Goal: Information Seeking & Learning: Learn about a topic

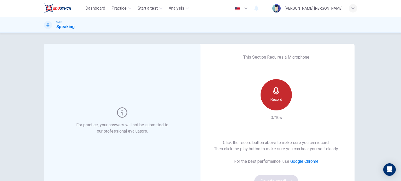
click at [270, 92] on div "Record" at bounding box center [275, 94] width 31 height 31
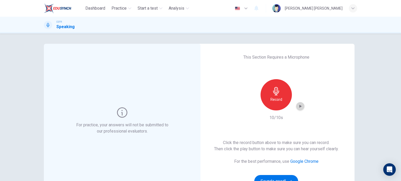
click at [300, 108] on icon "button" at bounding box center [300, 106] width 5 height 5
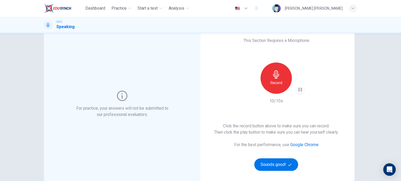
scroll to position [26, 0]
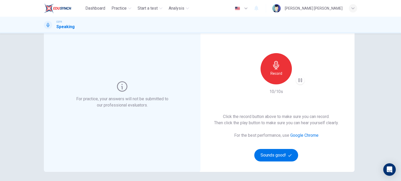
click at [300, 82] on icon "button" at bounding box center [300, 81] width 4 height 4
click at [300, 82] on icon "button" at bounding box center [300, 80] width 5 height 5
click at [279, 80] on div "Record" at bounding box center [275, 68] width 31 height 31
click at [301, 79] on icon "button" at bounding box center [300, 80] width 5 height 5
click at [280, 75] on h6 "Record" at bounding box center [276, 73] width 12 height 6
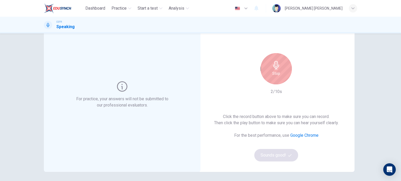
click at [281, 78] on div "Stop" at bounding box center [275, 68] width 31 height 31
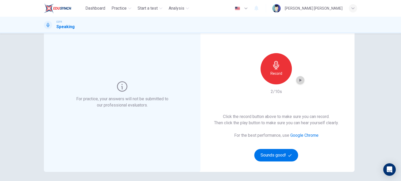
click at [300, 79] on icon "button" at bounding box center [300, 80] width 5 height 5
click at [304, 78] on div "This Section Requires a Microphone Record 2/10s Click the record button above t…" at bounding box center [276, 95] width 157 height 154
click at [279, 69] on div "Record" at bounding box center [275, 68] width 31 height 31
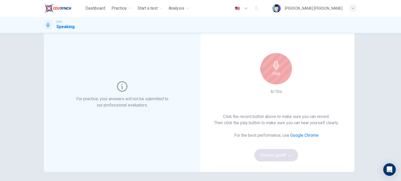
click at [283, 78] on div "Stop" at bounding box center [275, 68] width 31 height 31
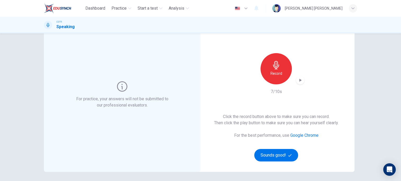
click at [298, 82] on icon "button" at bounding box center [300, 80] width 5 height 5
click at [273, 80] on div "Record" at bounding box center [275, 68] width 31 height 31
click at [301, 81] on icon "button" at bounding box center [300, 80] width 5 height 5
click at [281, 80] on div "Record" at bounding box center [275, 68] width 31 height 31
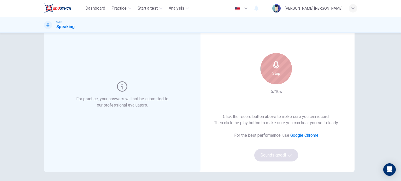
click at [274, 75] on h6 "Stop" at bounding box center [276, 73] width 8 height 6
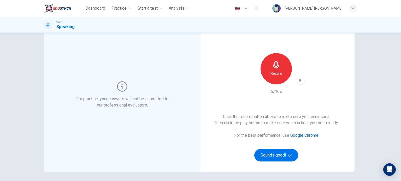
click at [298, 79] on icon "button" at bounding box center [300, 80] width 5 height 5
click at [282, 78] on div "Record" at bounding box center [275, 68] width 31 height 31
click at [301, 81] on icon "button" at bounding box center [300, 80] width 5 height 5
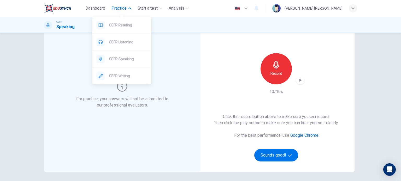
click at [118, 5] on button "Practice" at bounding box center [121, 8] width 24 height 9
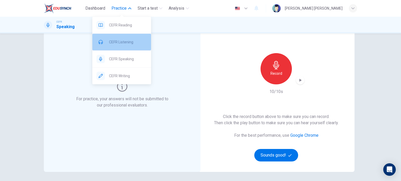
click at [126, 40] on span "CEFR Listening" at bounding box center [128, 42] width 38 height 6
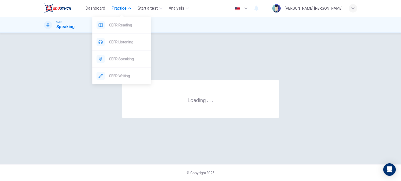
scroll to position [0, 0]
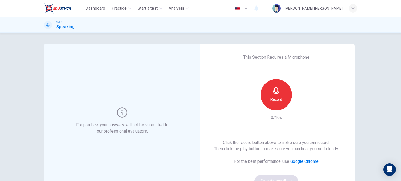
click at [246, 93] on div "This Section Requires a Microphone Record 0/10s Click the record button above t…" at bounding box center [276, 121] width 157 height 154
click at [268, 100] on div "Record" at bounding box center [275, 94] width 31 height 31
click at [277, 94] on icon "button" at bounding box center [276, 91] width 8 height 8
click at [300, 105] on icon "button" at bounding box center [300, 106] width 5 height 5
click at [296, 106] on div "button" at bounding box center [300, 106] width 8 height 8
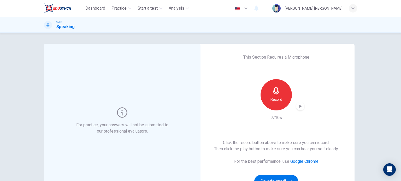
click at [300, 106] on icon "button" at bounding box center [300, 106] width 2 height 3
click at [302, 109] on div "button" at bounding box center [300, 106] width 8 height 8
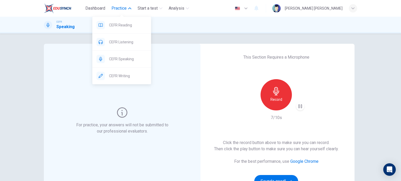
click at [118, 7] on span "Practice" at bounding box center [118, 8] width 15 height 6
click at [128, 24] on span "CEFR Reading" at bounding box center [128, 25] width 38 height 6
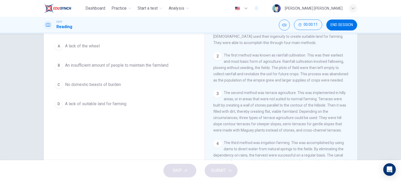
scroll to position [26, 0]
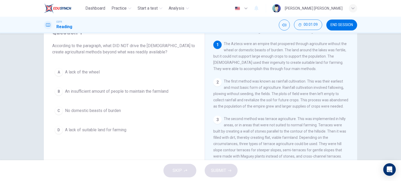
click at [115, 94] on span "An insufficient amount of people to maintain the farmland" at bounding box center [116, 91] width 103 height 6
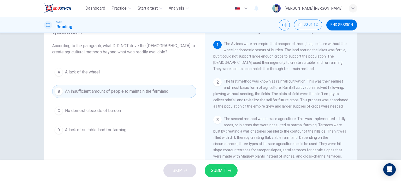
click at [226, 171] on button "SUBMIT" at bounding box center [221, 171] width 33 height 14
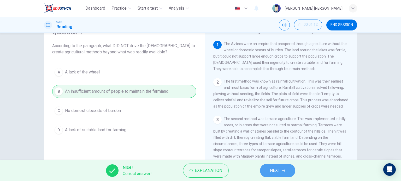
click at [269, 167] on button "NEXT" at bounding box center [277, 171] width 35 height 14
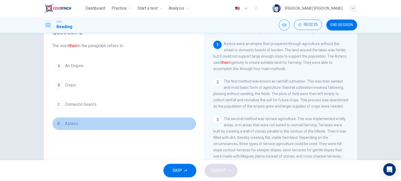
click at [80, 122] on button "D Aztecs" at bounding box center [124, 123] width 144 height 13
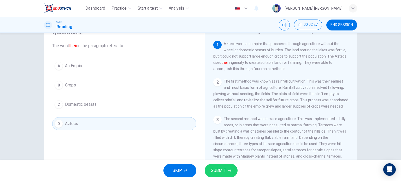
click at [215, 166] on button "SUBMIT" at bounding box center [221, 171] width 33 height 14
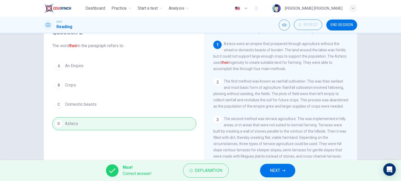
click at [284, 168] on button "NEXT" at bounding box center [277, 171] width 35 height 14
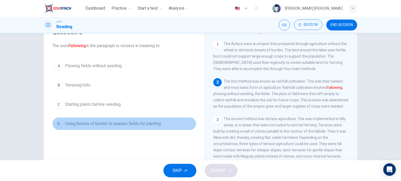
click at [101, 121] on span "Using beasts of burden to prepare fields for planting" at bounding box center [113, 124] width 96 height 6
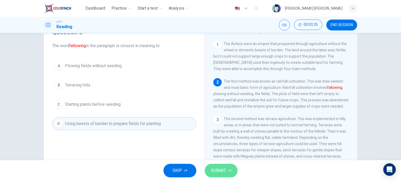
click at [221, 170] on span "SUBMIT" at bounding box center [218, 170] width 15 height 7
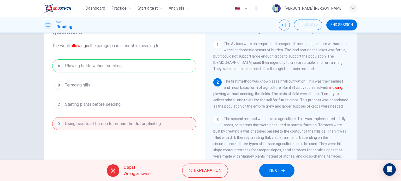
click at [272, 171] on span "NEXT" at bounding box center [274, 170] width 10 height 7
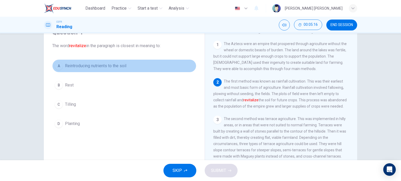
click at [87, 69] on span "Reintroducing nutrients to the soil" at bounding box center [95, 66] width 61 height 6
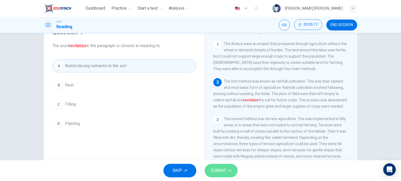
click at [233, 170] on button "SUBMIT" at bounding box center [221, 171] width 33 height 14
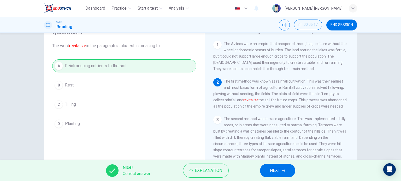
click at [275, 167] on button "NEXT" at bounding box center [277, 171] width 35 height 14
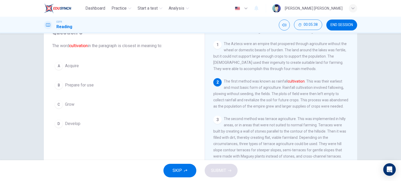
click at [96, 84] on button "B Prepare for use" at bounding box center [124, 85] width 144 height 13
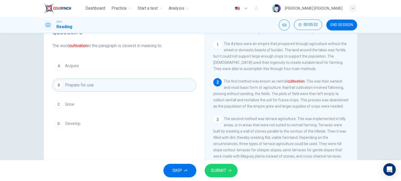
click at [223, 174] on span "SUBMIT" at bounding box center [218, 170] width 15 height 7
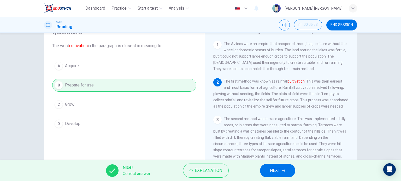
click at [264, 170] on button "NEXT" at bounding box center [277, 171] width 35 height 14
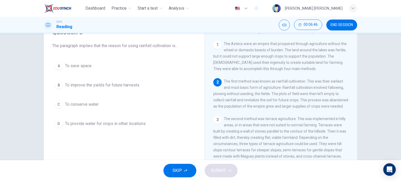
click at [116, 85] on span "To improve the yields for future harvests" at bounding box center [102, 85] width 74 height 6
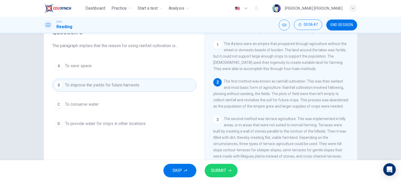
click at [225, 169] on span "SUBMIT" at bounding box center [218, 170] width 15 height 7
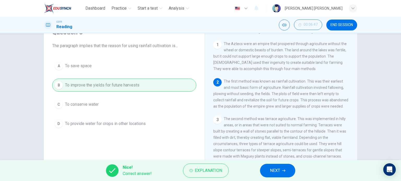
click at [279, 169] on span "NEXT" at bounding box center [275, 170] width 10 height 7
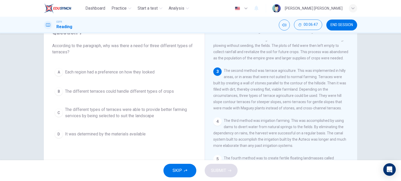
scroll to position [52, 0]
drag, startPoint x: 204, startPoint y: 142, endPoint x: 201, endPoint y: 137, distance: 5.4
click at [201, 137] on div "Question 7 According to the paragraph, why was there a need for three different…" at bounding box center [200, 108] width 313 height 181
click at [199, 136] on div "Question 7 According to the paragraph, why was there a need for three different…" at bounding box center [124, 84] width 152 height 123
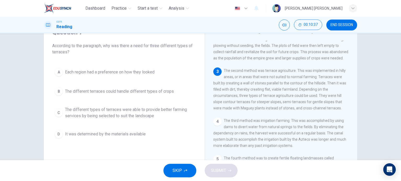
drag, startPoint x: 200, startPoint y: 122, endPoint x: 202, endPoint y: 130, distance: 8.4
click at [202, 130] on div "Question 7 According to the paragraph, why was there a need for three different…" at bounding box center [200, 108] width 313 height 181
click at [151, 115] on span "The different types of terraces were able to provide better farming services by…" at bounding box center [129, 113] width 129 height 13
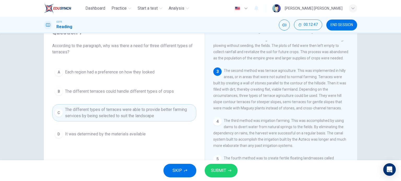
click at [232, 168] on button "SUBMIT" at bounding box center [221, 171] width 33 height 14
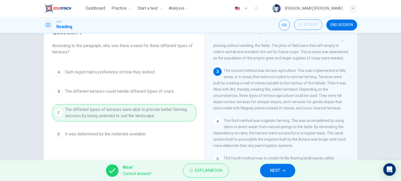
click at [277, 171] on span "NEXT" at bounding box center [275, 170] width 10 height 7
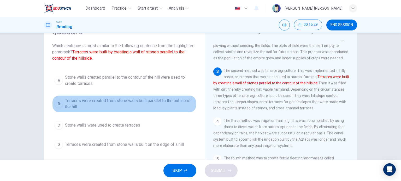
click at [139, 103] on span "Terraces were created from stone walls built parallel to the outline of the hill" at bounding box center [129, 104] width 129 height 13
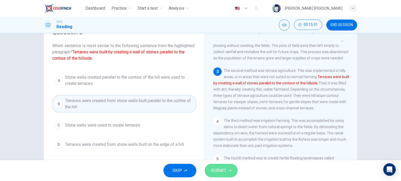
click at [229, 168] on button "SUBMIT" at bounding box center [221, 171] width 33 height 14
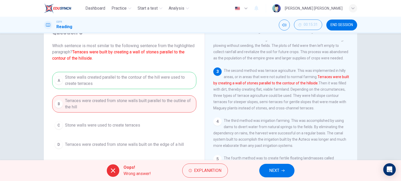
click at [288, 173] on button "NEXT" at bounding box center [276, 171] width 35 height 14
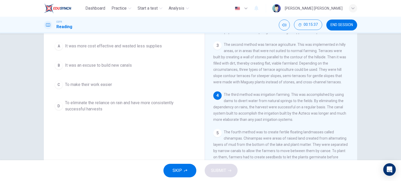
scroll to position [26, 0]
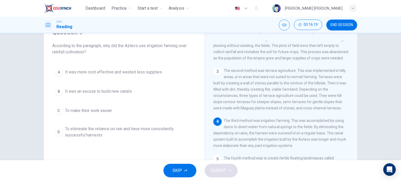
click at [104, 126] on span "To eliminate the reliance on rain and have more consistently successful harvests" at bounding box center [129, 132] width 129 height 13
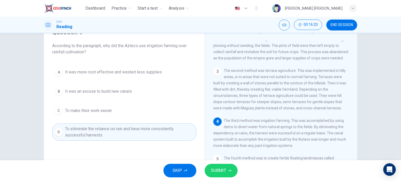
click at [216, 169] on span "SUBMIT" at bounding box center [218, 170] width 15 height 7
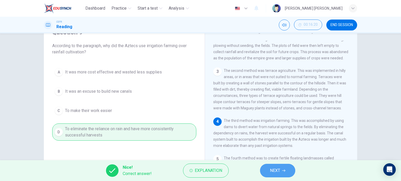
click at [274, 169] on span "NEXT" at bounding box center [275, 170] width 10 height 7
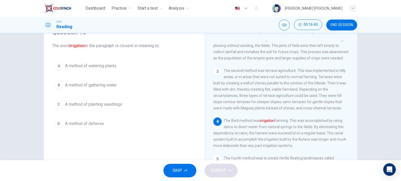
click at [118, 126] on button "D A method of defense" at bounding box center [124, 123] width 144 height 13
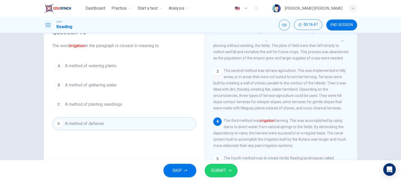
click at [229, 169] on icon "button" at bounding box center [229, 170] width 3 height 3
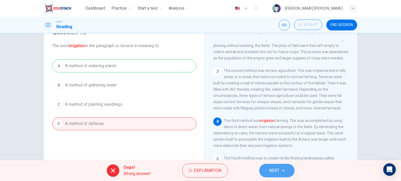
click at [282, 170] on icon "button" at bounding box center [282, 170] width 3 height 3
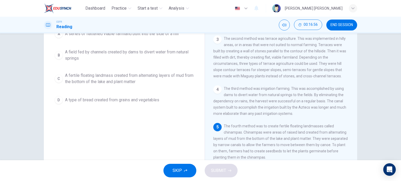
scroll to position [49, 0]
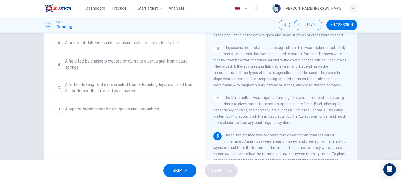
click at [146, 92] on span "A fertile floating landmass created from alternating layers of mud from the bot…" at bounding box center [129, 88] width 129 height 13
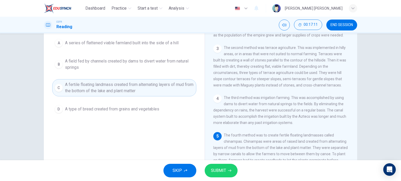
click at [229, 166] on button "SUBMIT" at bounding box center [221, 171] width 33 height 14
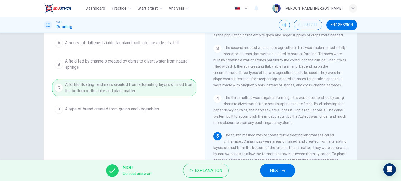
click at [271, 173] on span "NEXT" at bounding box center [275, 170] width 10 height 7
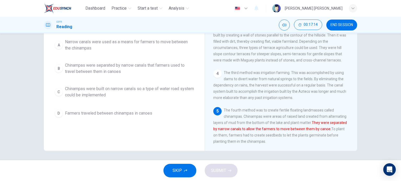
scroll to position [75, 0]
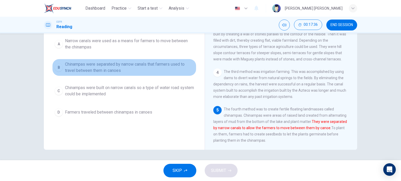
click at [128, 70] on span "Chinampas were separated by narrow canals that farmers used to travel between t…" at bounding box center [129, 67] width 129 height 13
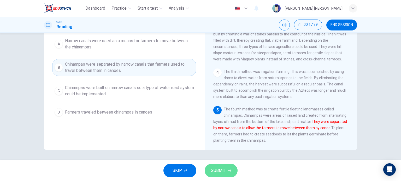
click at [233, 173] on button "SUBMIT" at bounding box center [221, 171] width 33 height 14
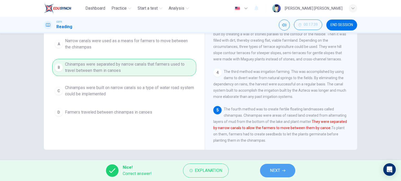
click at [289, 174] on button "NEXT" at bounding box center [277, 171] width 35 height 14
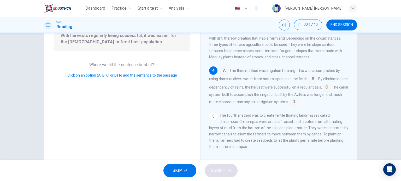
scroll to position [49, 0]
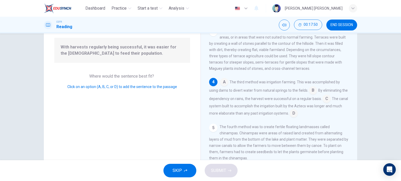
click at [311, 91] on input at bounding box center [313, 91] width 8 height 8
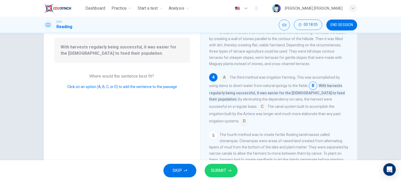
click at [248, 118] on input at bounding box center [244, 122] width 8 height 8
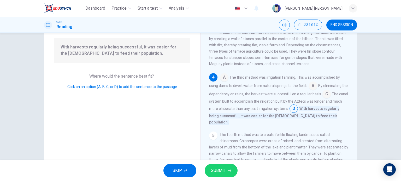
click at [223, 171] on span "SUBMIT" at bounding box center [218, 170] width 15 height 7
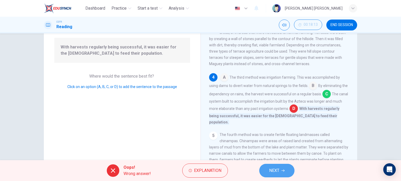
click at [275, 170] on span "NEXT" at bounding box center [274, 170] width 10 height 7
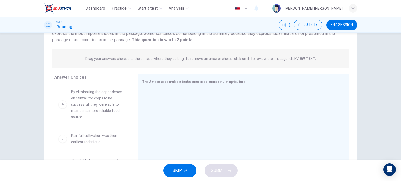
scroll to position [75, 0]
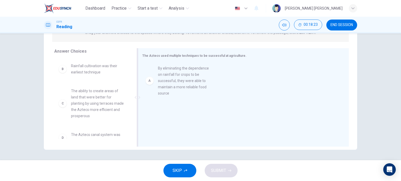
drag, startPoint x: 97, startPoint y: 76, endPoint x: 193, endPoint y: 79, distance: 96.1
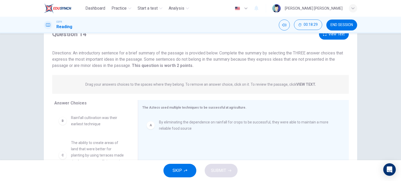
scroll to position [23, 0]
click at [327, 36] on button "View Text" at bounding box center [334, 34] width 30 height 11
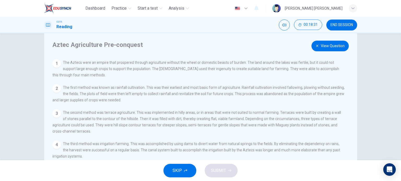
scroll to position [0, 0]
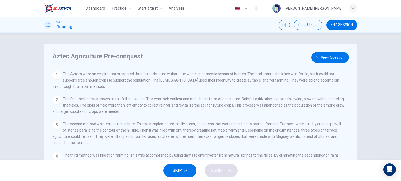
click at [332, 57] on button "View Question" at bounding box center [329, 57] width 37 height 11
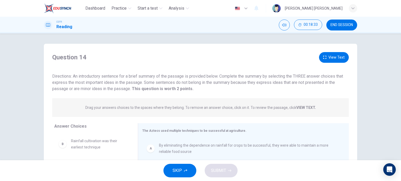
drag, startPoint x: 159, startPoint y: 114, endPoint x: 133, endPoint y: 119, distance: 27.1
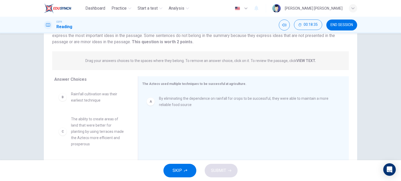
scroll to position [75, 0]
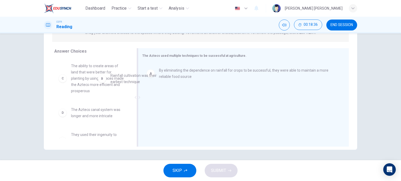
drag, startPoint x: 104, startPoint y: 70, endPoint x: 193, endPoint y: 95, distance: 92.7
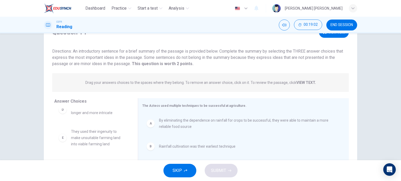
scroll to position [23, 0]
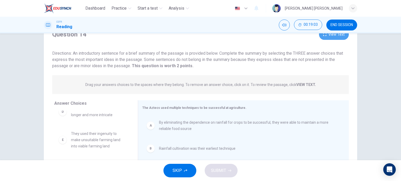
click at [337, 36] on button "View Text" at bounding box center [334, 34] width 30 height 11
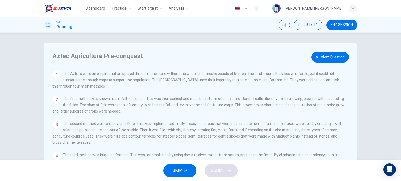
scroll to position [0, 0]
click at [332, 58] on button "View Question" at bounding box center [329, 57] width 37 height 11
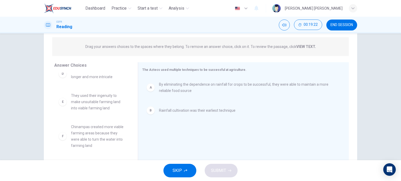
scroll to position [23, 0]
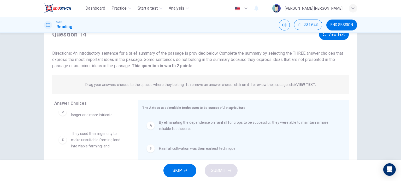
click at [336, 37] on button "View Text" at bounding box center [334, 34] width 30 height 11
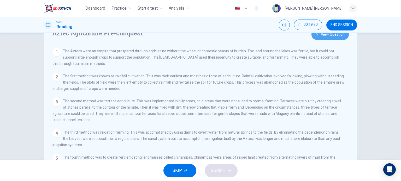
click at [339, 38] on button "View Question" at bounding box center [329, 34] width 37 height 11
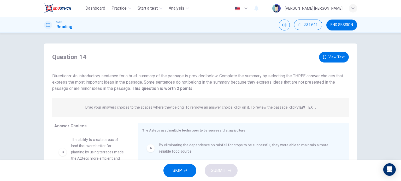
scroll to position [0, 0]
click at [339, 56] on button "View Text" at bounding box center [334, 57] width 30 height 11
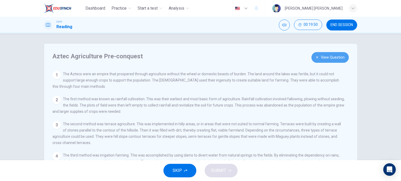
click at [333, 61] on button "View Question" at bounding box center [329, 57] width 37 height 11
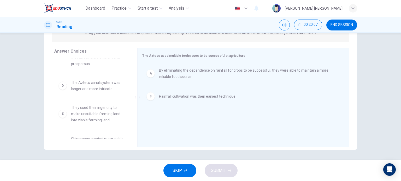
scroll to position [23, 0]
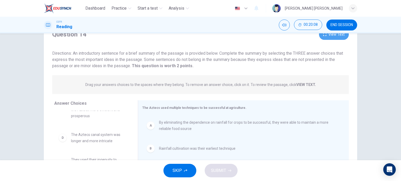
click at [338, 36] on button "View Text" at bounding box center [334, 34] width 30 height 11
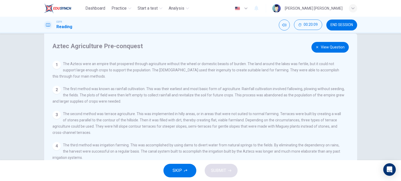
scroll to position [0, 0]
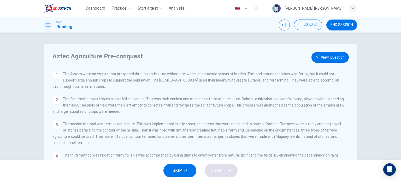
click at [328, 57] on button "View Question" at bounding box center [329, 57] width 37 height 11
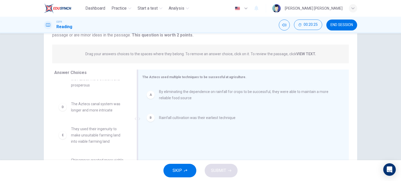
scroll to position [23, 0]
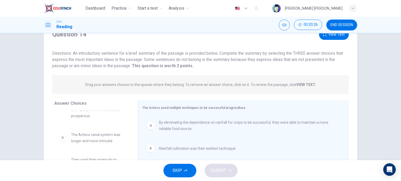
click at [320, 35] on button "View Text" at bounding box center [334, 34] width 30 height 11
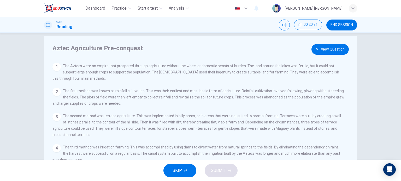
scroll to position [0, 0]
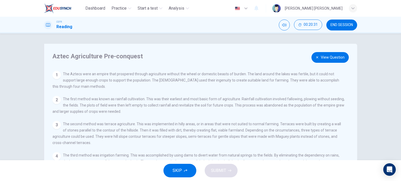
click at [333, 57] on button "View Question" at bounding box center [329, 57] width 37 height 11
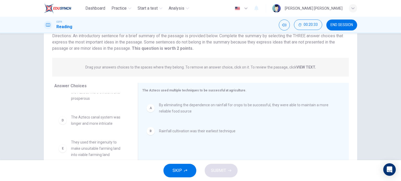
scroll to position [52, 0]
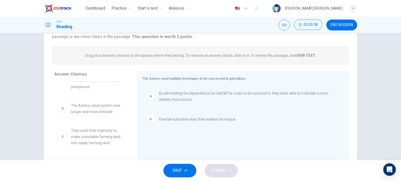
click at [101, 114] on span "The Aztecs canal system was longer and more intricate" at bounding box center [98, 109] width 54 height 13
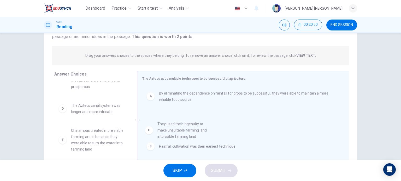
drag, startPoint x: 105, startPoint y: 139, endPoint x: 200, endPoint y: 132, distance: 95.0
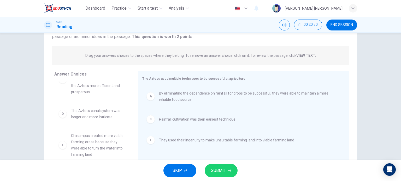
scroll to position [22, 0]
click at [221, 171] on span "SUBMIT" at bounding box center [218, 170] width 15 height 7
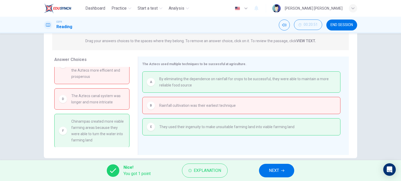
scroll to position [75, 0]
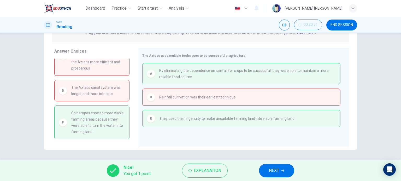
click at [276, 165] on button "NEXT" at bounding box center [276, 171] width 35 height 14
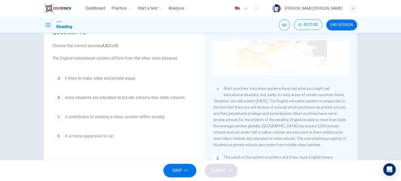
scroll to position [78, 0]
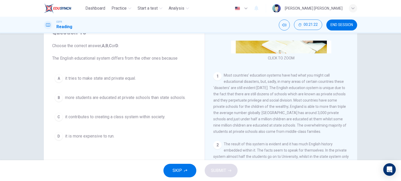
click at [136, 99] on span "more students are educated at private schools than state schools." at bounding box center [125, 98] width 121 height 6
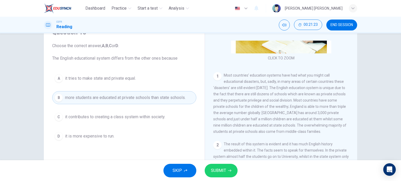
click at [228, 168] on button "SUBMIT" at bounding box center [221, 171] width 33 height 14
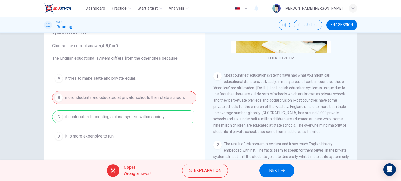
click at [268, 172] on button "NEXT" at bounding box center [276, 171] width 35 height 14
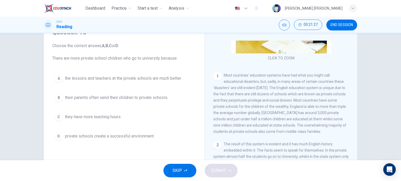
click at [114, 139] on span "private schools create a successful environment." at bounding box center [110, 136] width 90 height 6
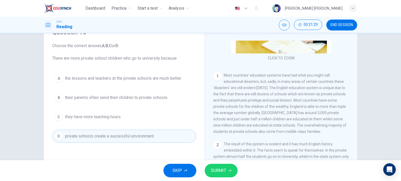
click at [228, 171] on icon "button" at bounding box center [229, 170] width 3 height 3
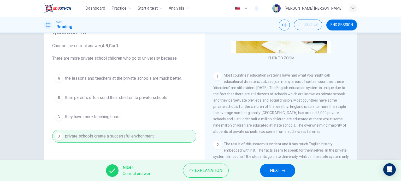
click at [263, 170] on button "NEXT" at bounding box center [277, 171] width 35 height 14
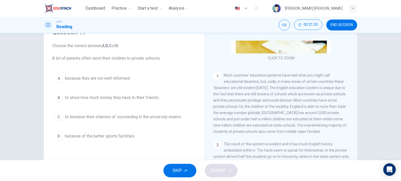
drag, startPoint x: 93, startPoint y: 116, endPoint x: 97, endPoint y: 118, distance: 4.5
click at [93, 116] on span "to increase their chances of succeeding in the university exams." at bounding box center [123, 117] width 117 height 6
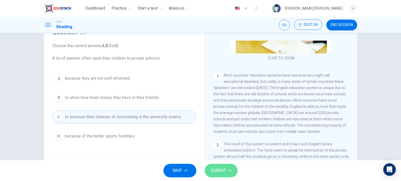
click at [221, 171] on span "SUBMIT" at bounding box center [218, 170] width 15 height 7
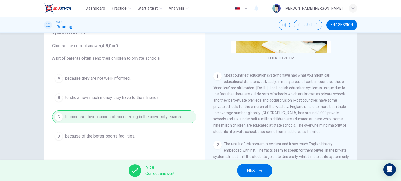
click at [268, 169] on button "NEXT" at bounding box center [254, 171] width 35 height 14
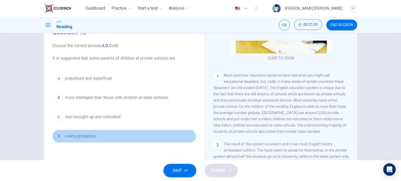
click at [140, 140] on button "D overly protective." at bounding box center [124, 136] width 144 height 13
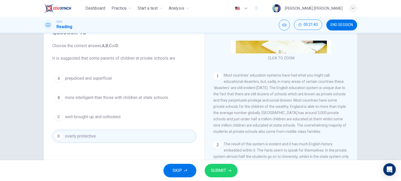
click at [226, 169] on button "SUBMIT" at bounding box center [221, 171] width 33 height 14
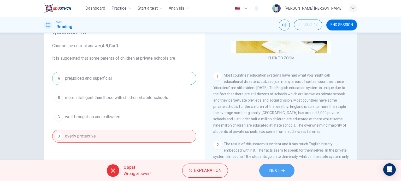
click at [263, 171] on button "NEXT" at bounding box center [276, 171] width 35 height 14
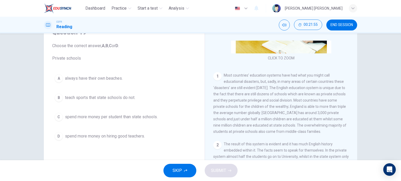
click at [159, 120] on button "C spend more money per student than state schools." at bounding box center [124, 117] width 144 height 13
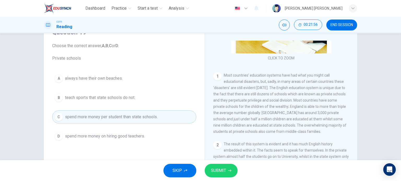
click at [228, 172] on icon "button" at bounding box center [229, 170] width 3 height 3
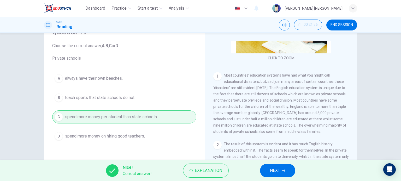
drag, startPoint x: 278, startPoint y: 168, endPoint x: 271, endPoint y: 167, distance: 6.9
click at [278, 169] on span "NEXT" at bounding box center [275, 170] width 10 height 7
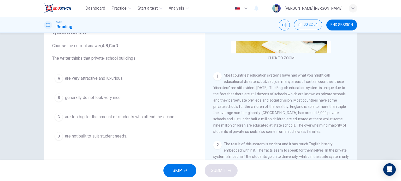
click at [93, 80] on span "are very attractive and luxurious." at bounding box center [94, 78] width 58 height 6
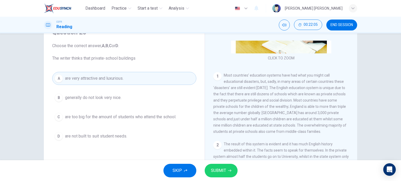
click at [221, 171] on span "SUBMIT" at bounding box center [218, 170] width 15 height 7
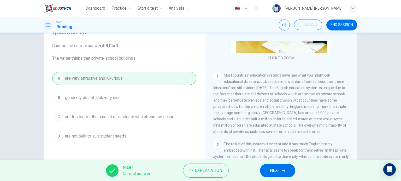
click at [260, 171] on button "NEXT" at bounding box center [277, 171] width 35 height 14
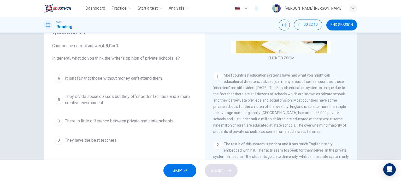
click at [78, 103] on span "They divide social classes but they offer better facilities and a more creative…" at bounding box center [129, 100] width 129 height 13
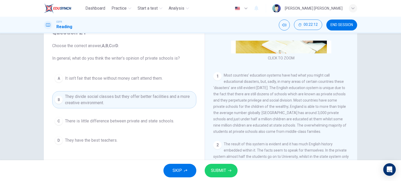
click at [216, 166] on button "SUBMIT" at bounding box center [221, 171] width 33 height 14
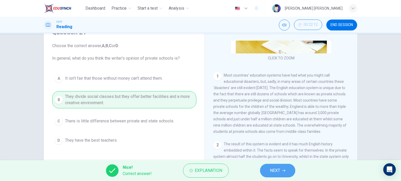
click at [273, 171] on span "NEXT" at bounding box center [275, 170] width 10 height 7
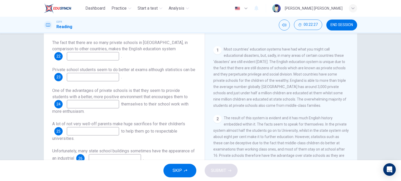
click at [101, 131] on input at bounding box center [93, 131] width 52 height 8
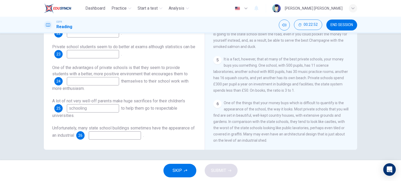
scroll to position [332, 0]
type input "schooling"
click at [138, 137] on input at bounding box center [115, 136] width 52 height 8
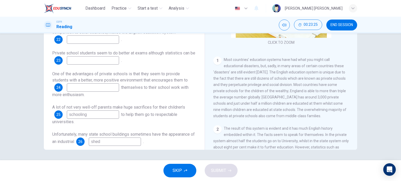
scroll to position [0, 0]
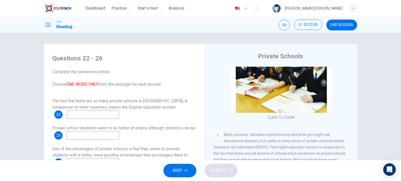
type input "shed"
click at [113, 115] on input at bounding box center [93, 115] width 52 height 8
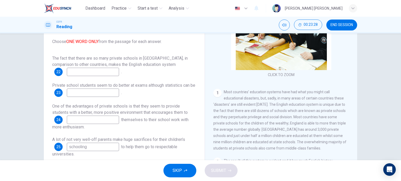
scroll to position [52, 0]
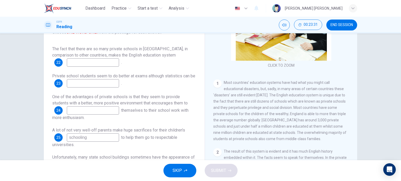
click at [323, 96] on span "Most countries’ education systems have had what you might call educational disa…" at bounding box center [279, 111] width 133 height 61
click at [104, 66] on input at bounding box center [93, 62] width 52 height 8
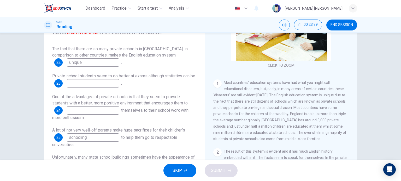
type input "unique"
click at [108, 80] on input at bounding box center [93, 83] width 52 height 8
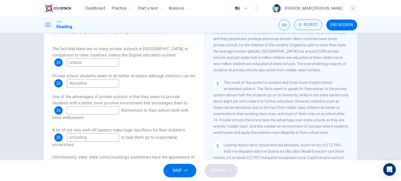
scroll to position [123, 0]
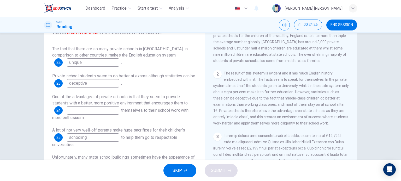
type input "deceptive"
click at [102, 110] on input at bounding box center [93, 110] width 52 height 8
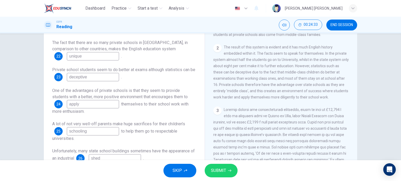
scroll to position [175, 0]
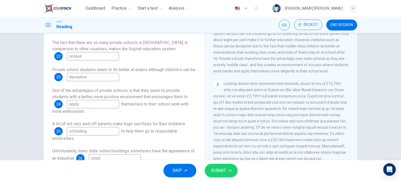
type input "apply"
click at [228, 171] on icon "button" at bounding box center [229, 170] width 3 height 3
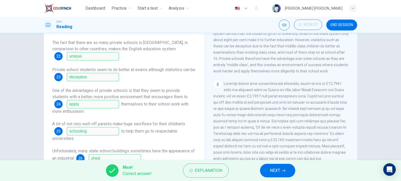
scroll to position [75, 0]
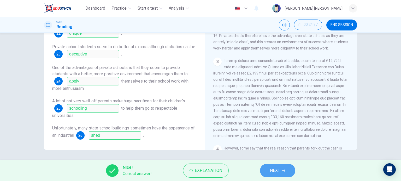
click at [283, 168] on button "NEXT" at bounding box center [277, 171] width 35 height 14
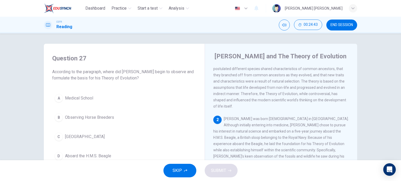
scroll to position [52, 0]
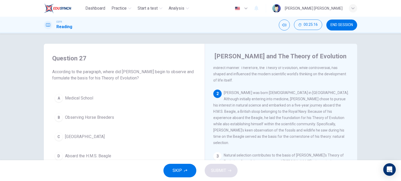
click at [128, 153] on button "D Aboard the H.M.S. Beagle" at bounding box center [124, 156] width 144 height 13
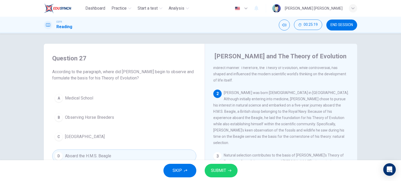
click at [216, 168] on span "SUBMIT" at bounding box center [218, 170] width 15 height 7
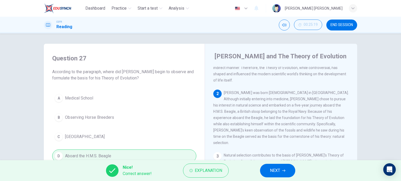
click at [267, 168] on button "NEXT" at bounding box center [277, 171] width 35 height 14
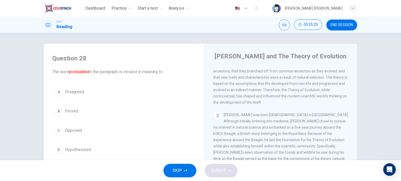
scroll to position [0, 0]
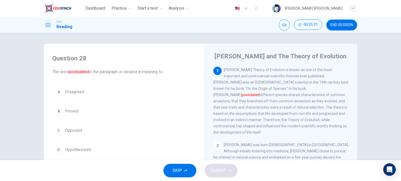
click at [92, 148] on button "D Hypothesized" at bounding box center [124, 150] width 144 height 13
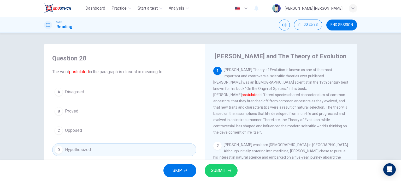
click at [222, 169] on span "SUBMIT" at bounding box center [218, 170] width 15 height 7
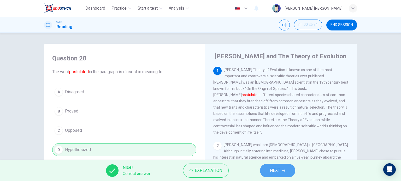
click at [271, 170] on span "NEXT" at bounding box center [275, 170] width 10 height 7
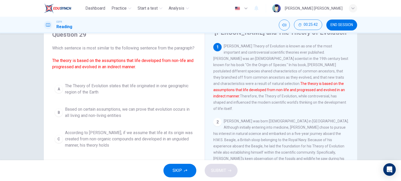
scroll to position [52, 0]
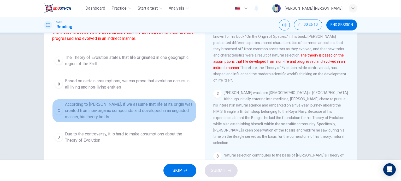
click at [118, 120] on span "According to Darwin, if we assume that life at its origin was created from non-…" at bounding box center [129, 111] width 129 height 19
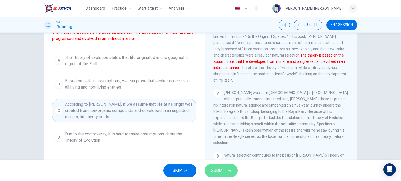
click at [229, 168] on button "SUBMIT" at bounding box center [221, 171] width 33 height 14
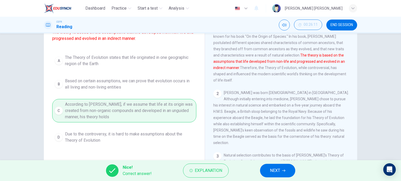
click at [288, 171] on button "NEXT" at bounding box center [277, 171] width 35 height 14
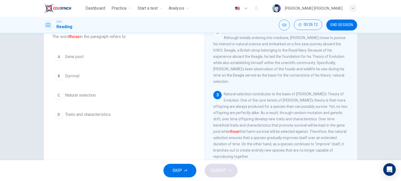
scroll to position [26, 0]
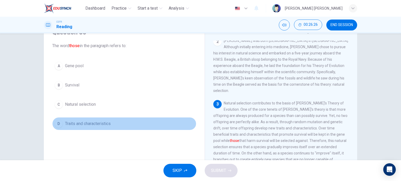
click at [90, 128] on button "D Traits and characteristics" at bounding box center [124, 123] width 144 height 13
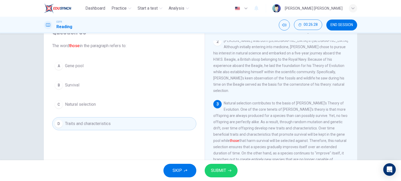
click at [220, 173] on span "SUBMIT" at bounding box center [218, 170] width 15 height 7
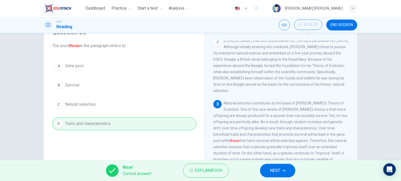
click at [274, 171] on span "NEXT" at bounding box center [275, 170] width 10 height 7
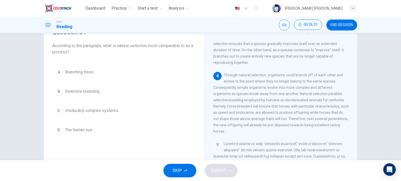
scroll to position [183, 0]
click at [111, 94] on button "B Selective breeding" at bounding box center [124, 91] width 144 height 13
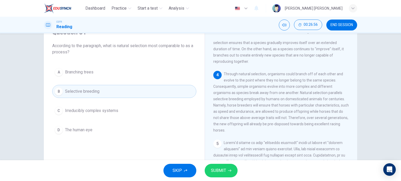
click at [228, 173] on button "SUBMIT" at bounding box center [221, 171] width 33 height 14
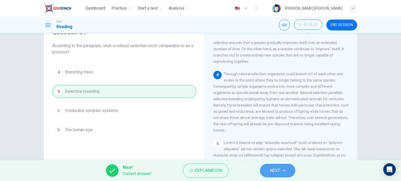
click at [266, 173] on button "NEXT" at bounding box center [277, 171] width 35 height 14
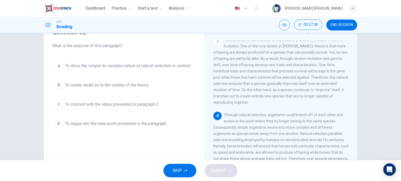
scroll to position [157, 0]
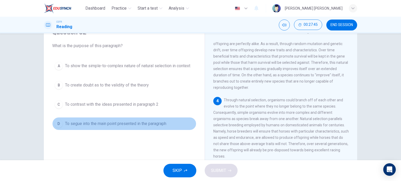
click at [157, 121] on span "To segue into the main point presented in the paragraph" at bounding box center [115, 124] width 101 height 6
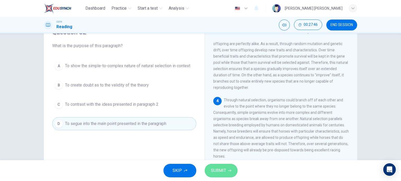
click at [215, 169] on span "SUBMIT" at bounding box center [218, 170] width 15 height 7
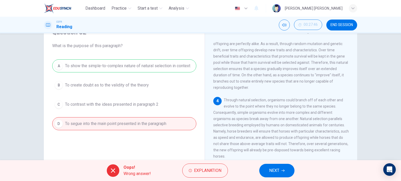
click at [277, 169] on span "NEXT" at bounding box center [274, 170] width 10 height 7
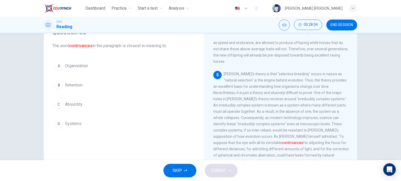
scroll to position [261, 0]
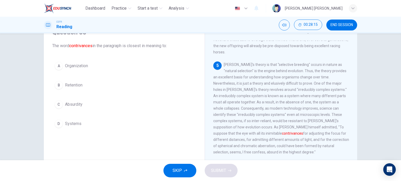
click at [75, 84] on span "Retention" at bounding box center [73, 85] width 17 height 6
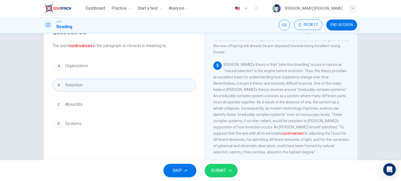
click at [221, 167] on button "SUBMIT" at bounding box center [221, 171] width 33 height 14
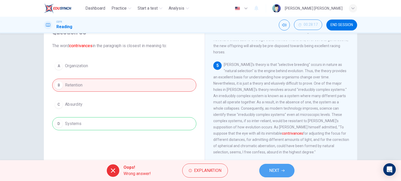
click at [282, 171] on icon "button" at bounding box center [282, 170] width 3 height 3
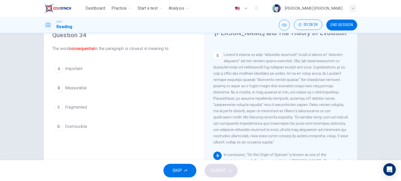
scroll to position [23, 0]
click at [85, 76] on div "A Important B Measurable C Fragmented D Dismissible" at bounding box center [124, 98] width 144 height 71
click at [90, 71] on button "A Important" at bounding box center [124, 69] width 144 height 13
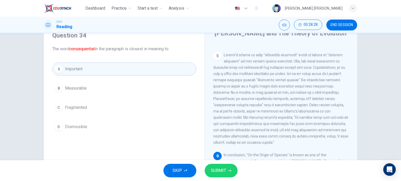
click at [224, 169] on span "SUBMIT" at bounding box center [218, 170] width 15 height 7
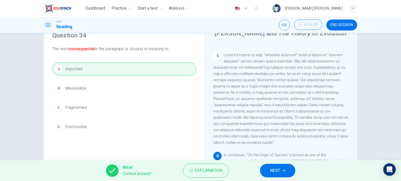
click at [269, 169] on button "NEXT" at bounding box center [277, 171] width 35 height 14
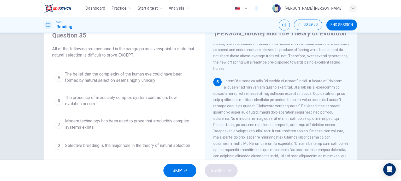
scroll to position [274, 0]
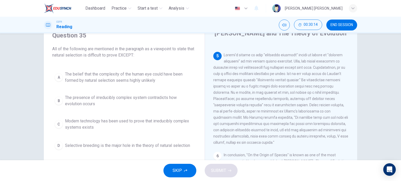
click at [156, 146] on span "Selective breeding is the major hole in the theory of natural selection" at bounding box center [127, 146] width 125 height 6
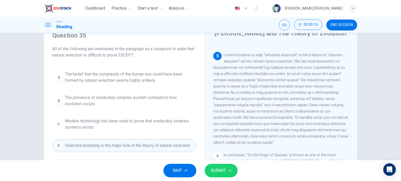
click at [228, 169] on icon "button" at bounding box center [229, 170] width 3 height 3
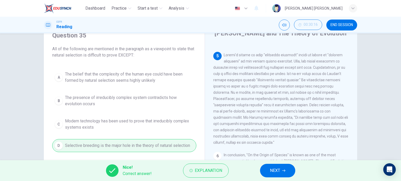
click at [266, 171] on button "NEXT" at bounding box center [277, 171] width 35 height 14
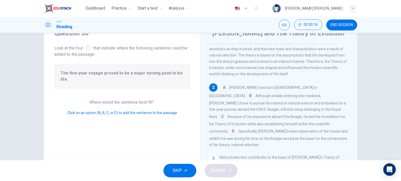
scroll to position [29, 0]
click at [227, 113] on input at bounding box center [222, 117] width 8 height 8
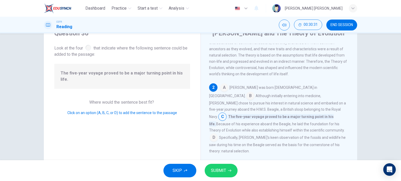
click at [229, 175] on button "SUBMIT" at bounding box center [221, 171] width 33 height 14
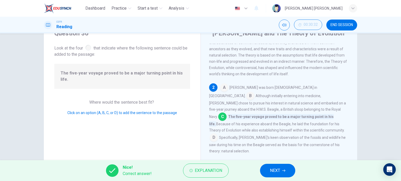
click at [276, 171] on span "NEXT" at bounding box center [275, 170] width 10 height 7
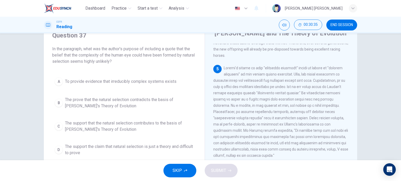
scroll to position [261, 0]
click at [147, 149] on span "The support the claim that natural selection is just a theory and difficult to …" at bounding box center [129, 150] width 129 height 13
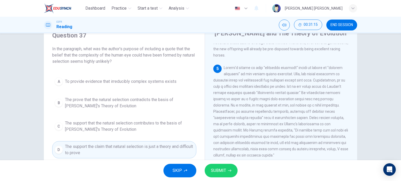
click at [222, 169] on span "SUBMIT" at bounding box center [218, 170] width 15 height 7
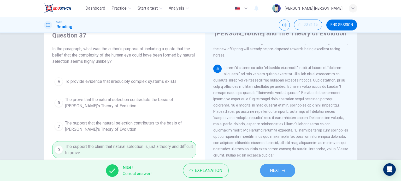
click at [269, 173] on button "NEXT" at bounding box center [277, 171] width 35 height 14
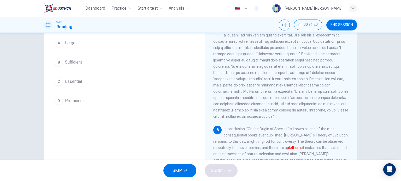
scroll to position [49, 0]
click at [75, 64] on span "Sufficient" at bounding box center [73, 62] width 17 height 6
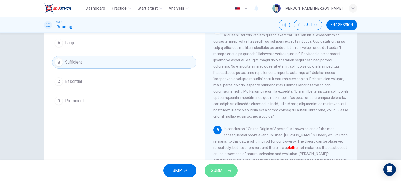
click at [220, 172] on span "SUBMIT" at bounding box center [218, 170] width 15 height 7
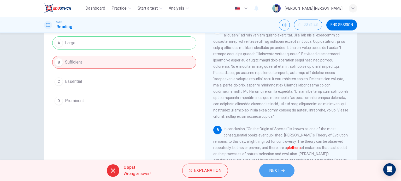
click at [269, 174] on span "NEXT" at bounding box center [274, 170] width 10 height 7
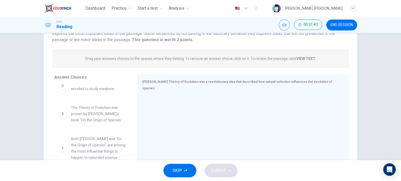
scroll to position [75, 0]
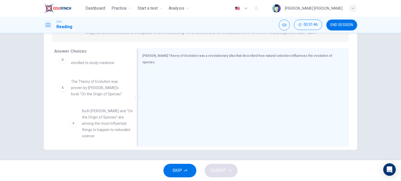
drag, startPoint x: 95, startPoint y: 120, endPoint x: 177, endPoint y: 114, distance: 82.2
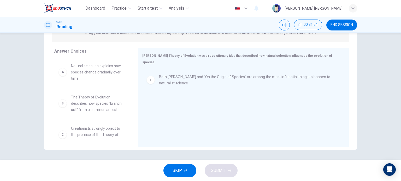
scroll to position [49, 0]
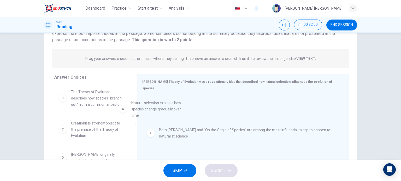
drag, startPoint x: 97, startPoint y: 100, endPoint x: 164, endPoint y: 112, distance: 68.2
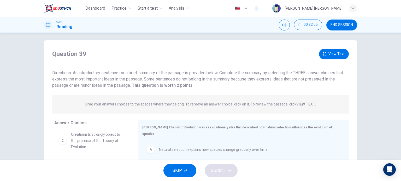
scroll to position [0, 0]
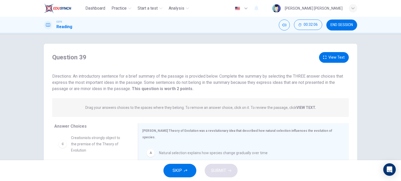
click at [333, 58] on button "View Text" at bounding box center [334, 57] width 30 height 11
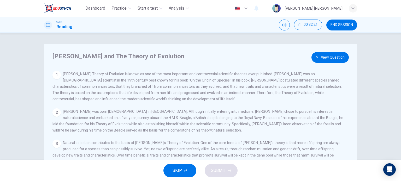
click at [339, 59] on button "View Question" at bounding box center [329, 57] width 37 height 11
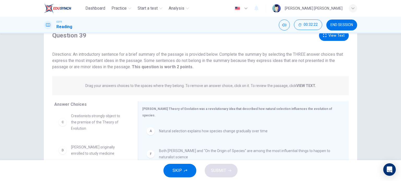
scroll to position [52, 0]
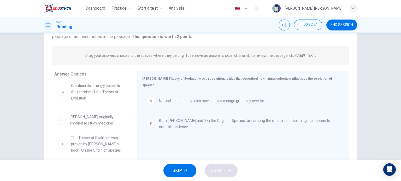
drag, startPoint x: 89, startPoint y: 125, endPoint x: 207, endPoint y: 127, distance: 118.2
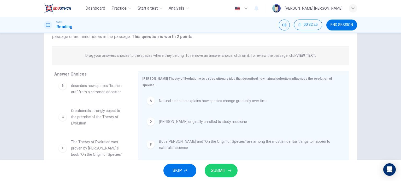
scroll to position [9, 0]
click at [222, 172] on span "SUBMIT" at bounding box center [218, 170] width 15 height 7
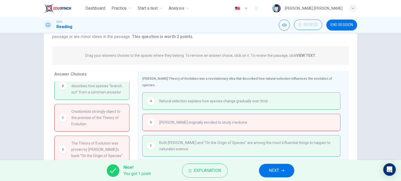
scroll to position [0, 0]
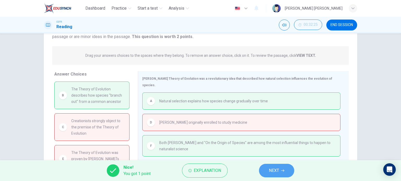
click at [270, 172] on span "NEXT" at bounding box center [274, 170] width 10 height 7
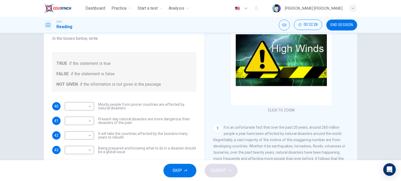
scroll to position [75, 0]
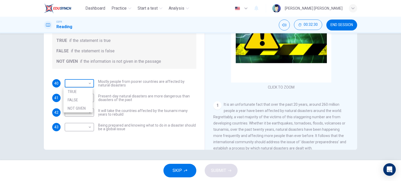
click at [81, 82] on body "Dashboard Practice Start a test Analysis English en ​ SAKINAH NUR BATRISYA BINT…" at bounding box center [200, 90] width 401 height 181
click at [87, 95] on li "TRUE" at bounding box center [77, 92] width 29 height 8
type input "TRUE"
click at [85, 98] on body "Dashboard Practice Start a test Analysis English en ​ SAKINAH NUR BATRISYA BINT…" at bounding box center [200, 90] width 401 height 181
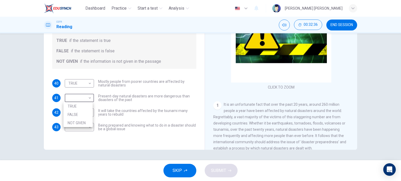
click at [86, 104] on li "TRUE" at bounding box center [77, 106] width 29 height 8
type input "TRUE"
click at [85, 115] on body "Dashboard Practice Start a test Analysis English en ​ SAKINAH NUR BATRISYA BINT…" at bounding box center [200, 90] width 401 height 181
click at [90, 134] on li "NOT GIVEN" at bounding box center [77, 138] width 29 height 8
type input "NOT GIVEN"
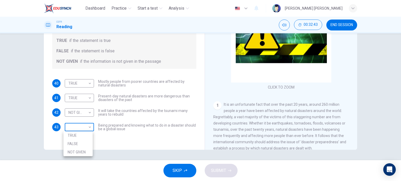
click at [84, 127] on body "Dashboard Practice Start a test Analysis English en ​ SAKINAH NUR BATRISYA BINT…" at bounding box center [200, 90] width 401 height 181
click at [86, 134] on li "TRUE" at bounding box center [77, 136] width 29 height 8
type input "TRUE"
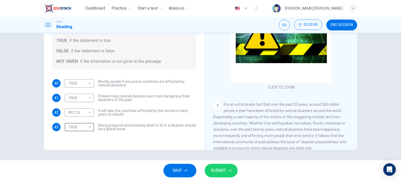
click at [229, 168] on button "SUBMIT" at bounding box center [221, 171] width 33 height 14
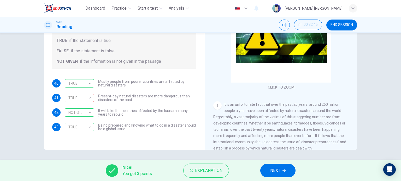
click at [281, 169] on button "NEXT" at bounding box center [277, 171] width 35 height 14
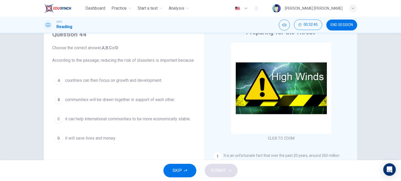
scroll to position [23, 0]
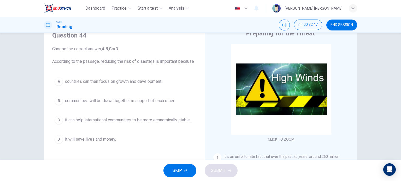
click at [94, 83] on span "countries can then focus on growth and development." at bounding box center [113, 82] width 97 height 6
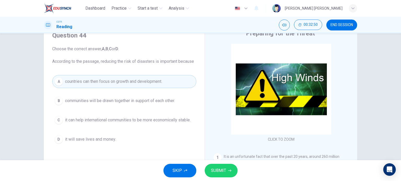
click at [142, 146] on div "Question 44 Choose the correct answer, A , B , C or D . According to the passag…" at bounding box center [124, 88] width 152 height 125
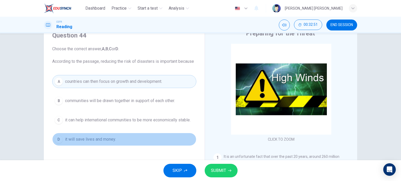
click at [172, 142] on button "D it will save lives and money." at bounding box center [124, 139] width 144 height 13
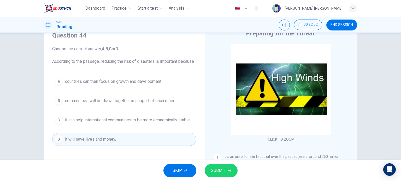
click at [230, 171] on icon "button" at bounding box center [229, 171] width 3 height 2
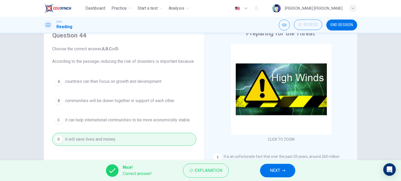
click at [276, 174] on span "NEXT" at bounding box center [275, 170] width 10 height 7
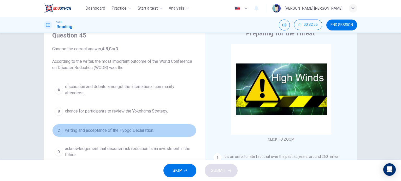
click at [145, 134] on button "C writing and acceptance of the Hyogo Declaration." at bounding box center [124, 130] width 144 height 13
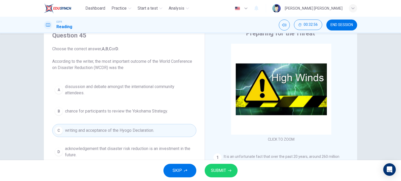
click at [218, 171] on span "SUBMIT" at bounding box center [218, 170] width 15 height 7
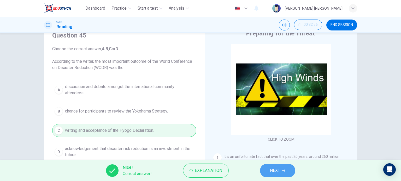
click at [268, 170] on button "NEXT" at bounding box center [277, 171] width 35 height 14
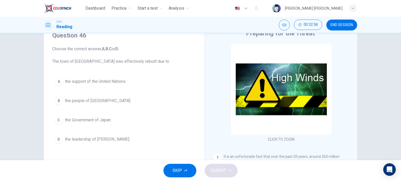
click at [105, 104] on button "B the people of Kobe." at bounding box center [124, 100] width 144 height 13
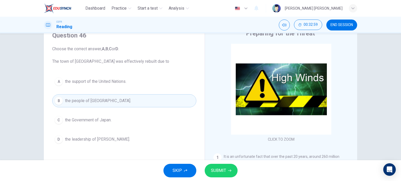
click at [222, 173] on span "SUBMIT" at bounding box center [218, 170] width 15 height 7
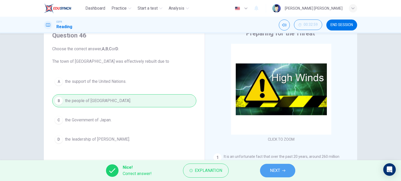
click at [264, 173] on button "NEXT" at bounding box center [277, 171] width 35 height 14
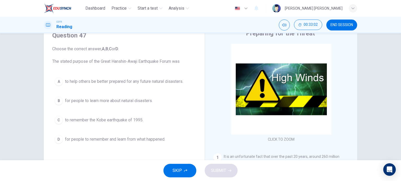
click at [142, 141] on span "for people to remember and learn from what happened." at bounding box center [115, 139] width 100 height 6
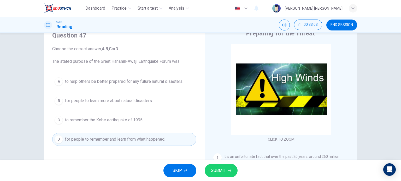
click at [222, 174] on span "SUBMIT" at bounding box center [218, 170] width 15 height 7
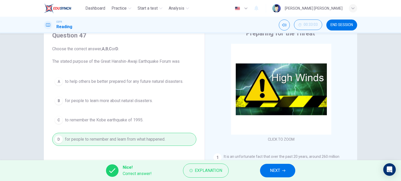
click at [284, 171] on icon "button" at bounding box center [283, 170] width 3 height 3
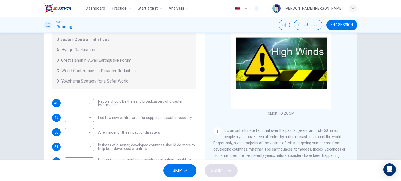
scroll to position [75, 0]
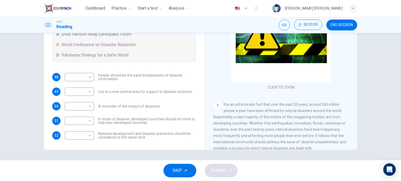
click at [337, 26] on span "END SESSION" at bounding box center [341, 25] width 22 height 4
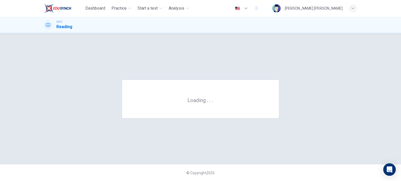
scroll to position [0, 0]
